Goal: Task Accomplishment & Management: Manage account settings

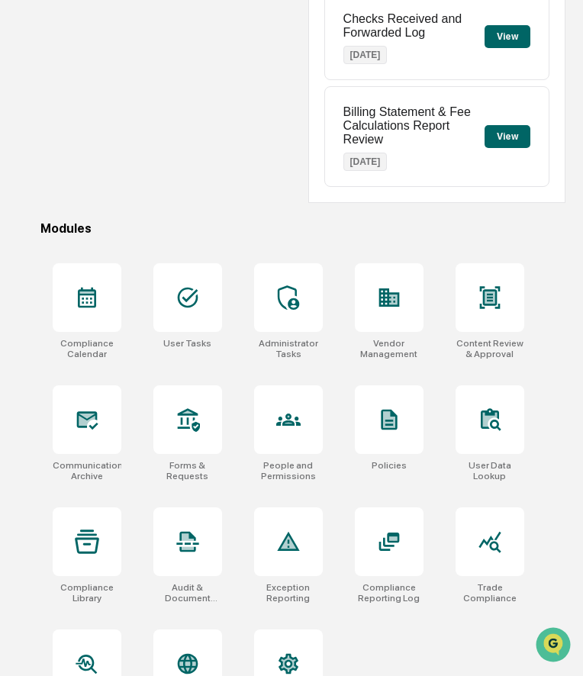
scroll to position [364, 0]
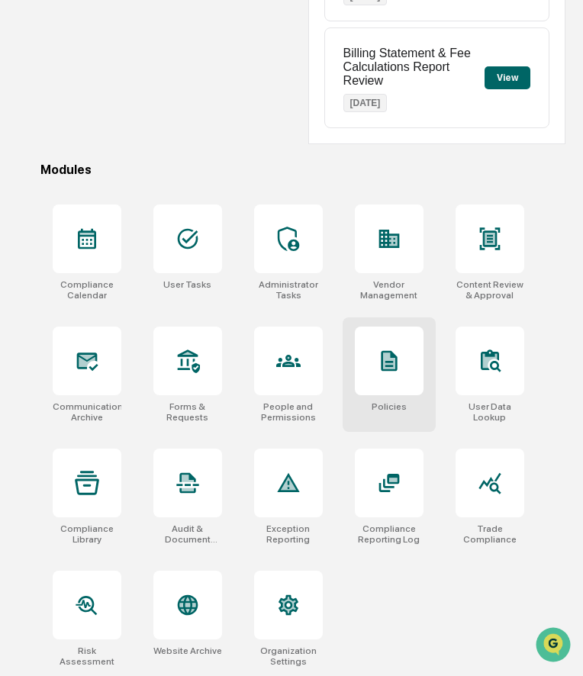
click at [401, 365] on icon at bounding box center [389, 361] width 24 height 24
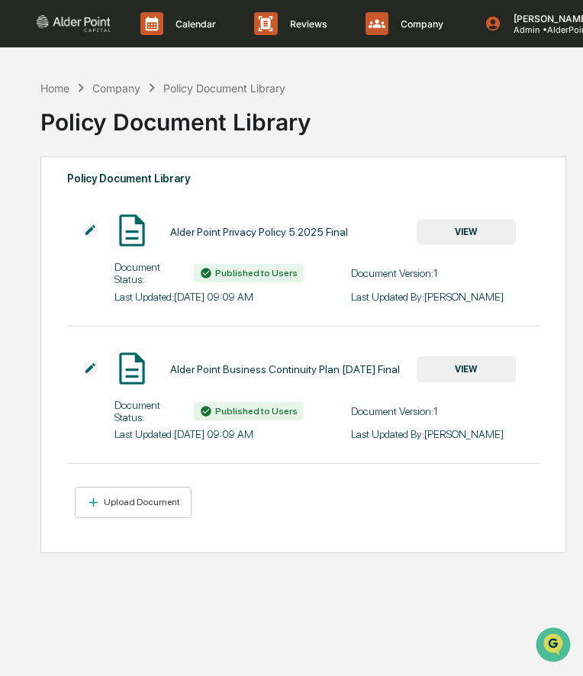
click at [124, 85] on div "Company" at bounding box center [116, 88] width 48 height 13
click at [49, 84] on div "Home" at bounding box center [54, 88] width 29 height 13
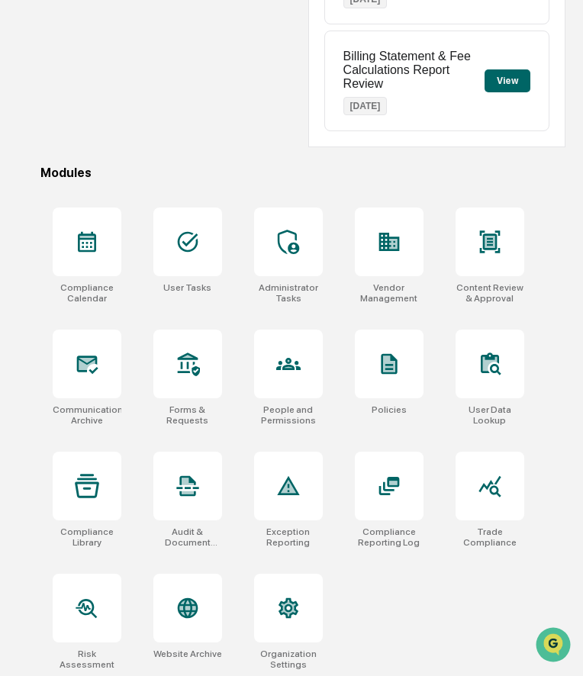
scroll to position [364, 0]
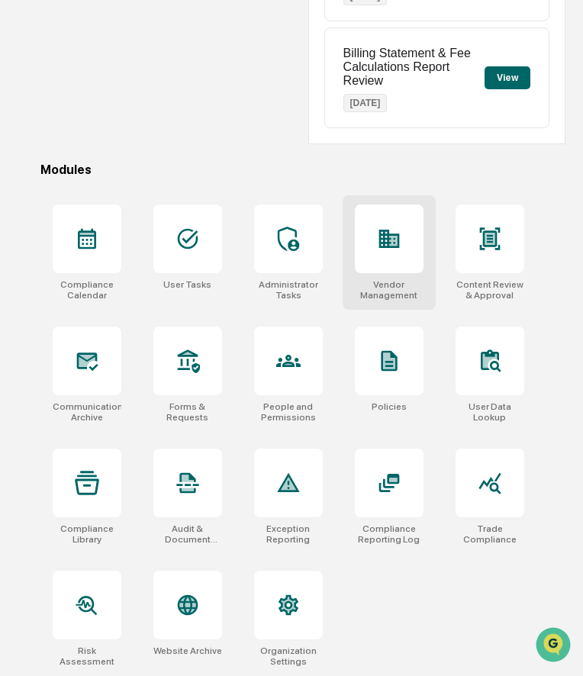
click at [383, 250] on icon at bounding box center [389, 239] width 24 height 24
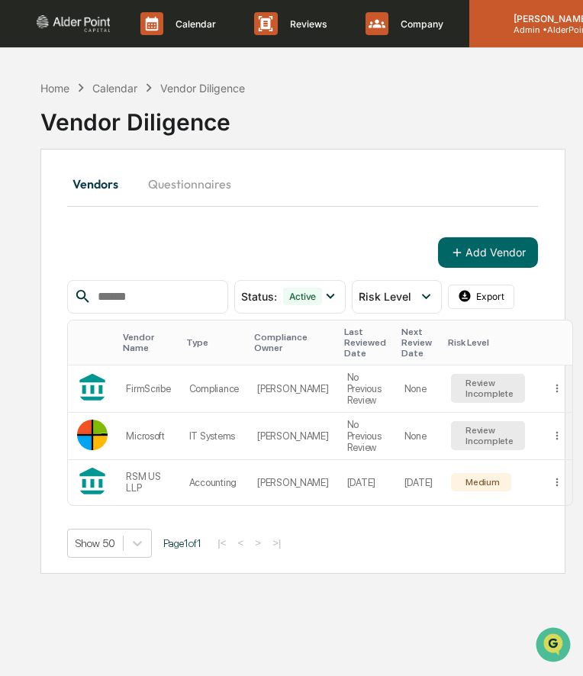
click at [537, 23] on p "[PERSON_NAME]" at bounding box center [561, 18] width 119 height 11
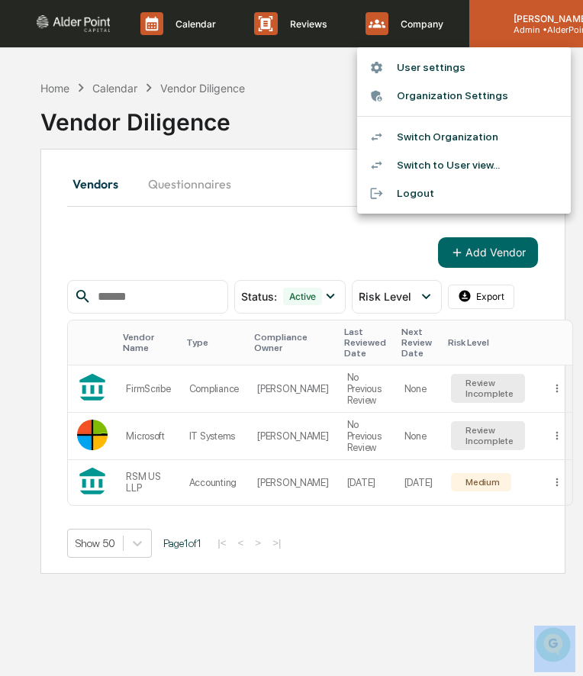
click at [537, 23] on div at bounding box center [291, 338] width 583 height 676
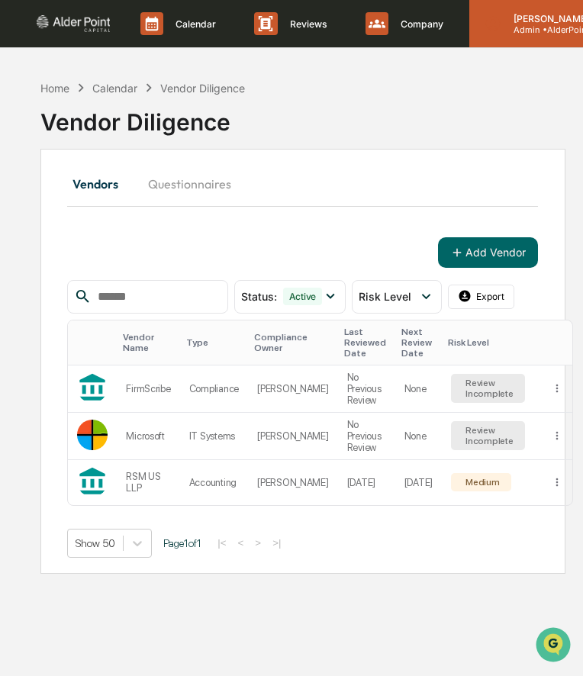
click at [522, 32] on p "Admin • AlderPoint Capital" at bounding box center [561, 29] width 119 height 11
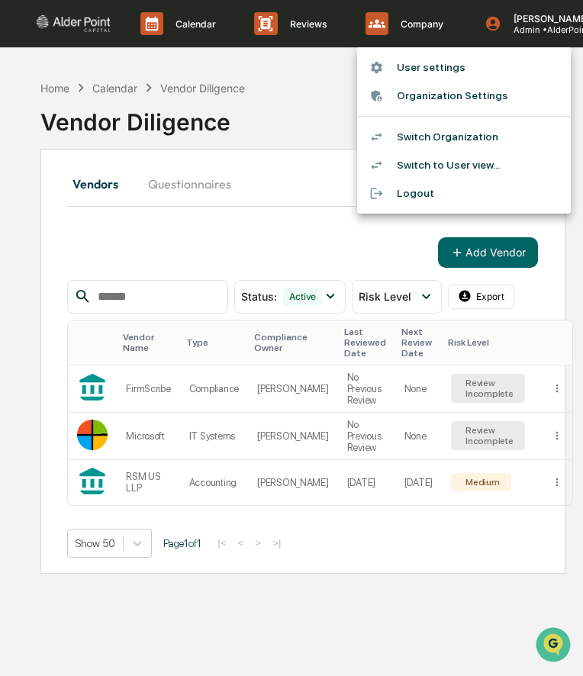
click at [429, 166] on li "Switch to User view..." at bounding box center [464, 165] width 214 height 28
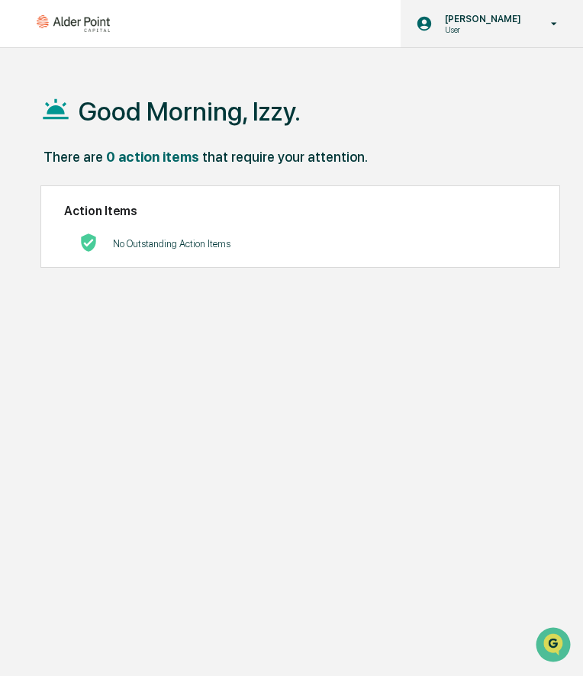
click at [487, 32] on p "User" at bounding box center [481, 29] width 96 height 11
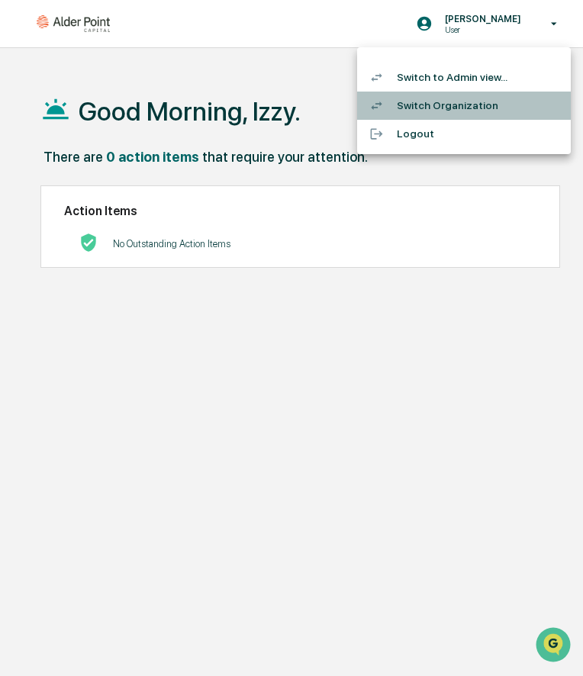
click at [440, 108] on li "Switch Organization" at bounding box center [464, 106] width 214 height 28
